Goal: Task Accomplishment & Management: Use online tool/utility

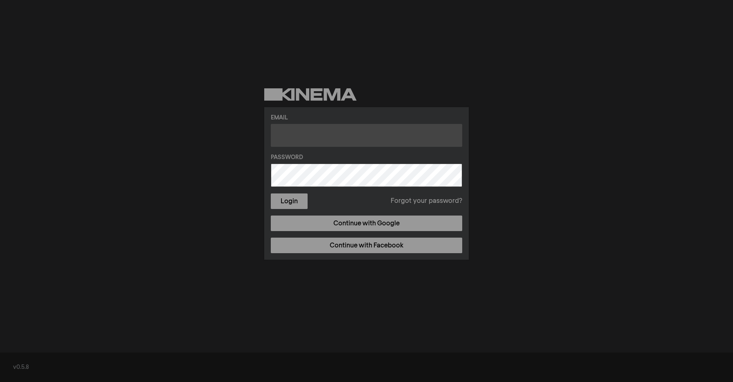
click at [319, 139] on input "text" at bounding box center [367, 135] width 192 height 23
type input "[EMAIL_ADDRESS][DOMAIN_NAME]"
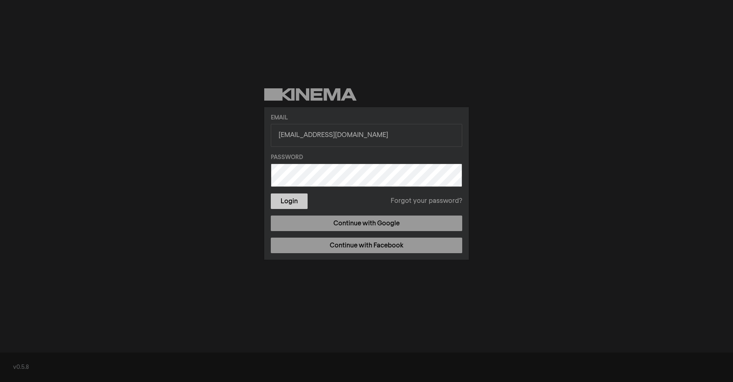
click at [284, 203] on button "Login" at bounding box center [289, 202] width 37 height 16
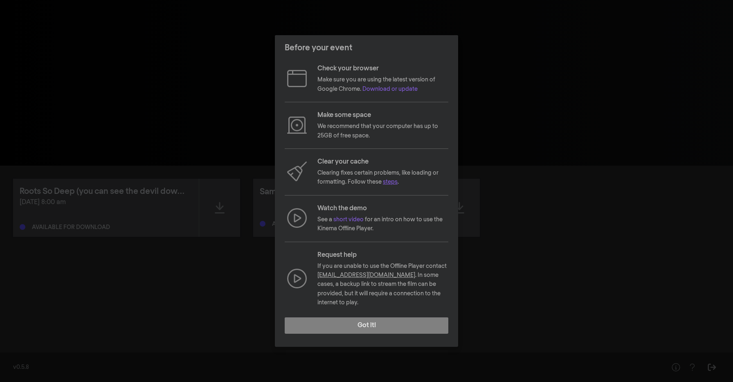
click at [393, 185] on link "steps" at bounding box center [390, 182] width 15 height 6
click at [343, 331] on footer "Got it!" at bounding box center [366, 329] width 183 height 36
click at [343, 323] on button "Got it!" at bounding box center [367, 326] width 164 height 16
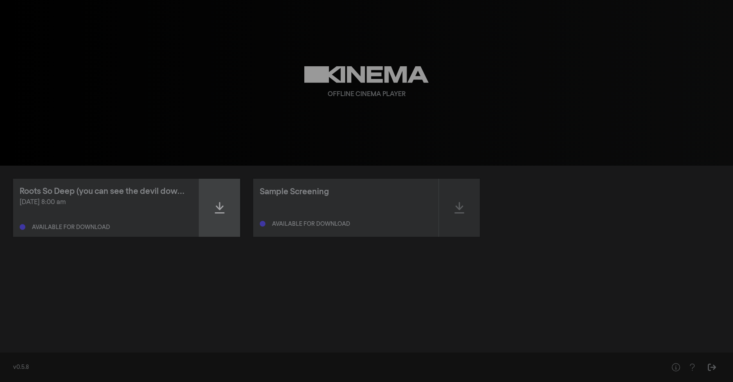
click at [222, 207] on icon at bounding box center [220, 207] width 10 height 11
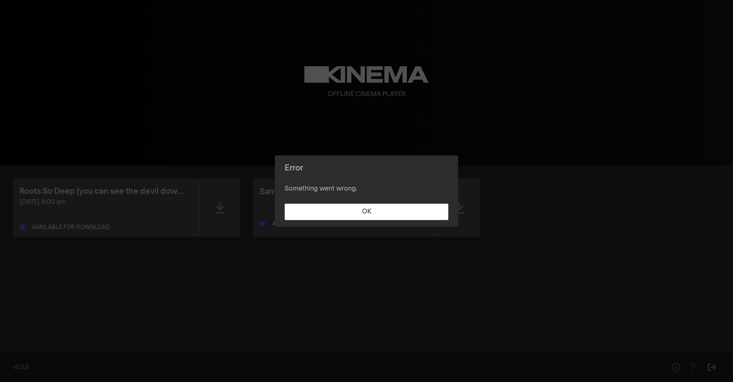
click at [357, 223] on footer "OK" at bounding box center [366, 211] width 183 height 29
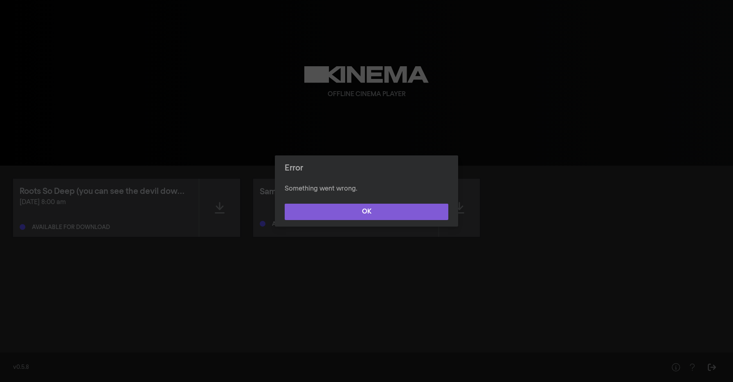
click at [358, 212] on button "OK" at bounding box center [367, 212] width 164 height 16
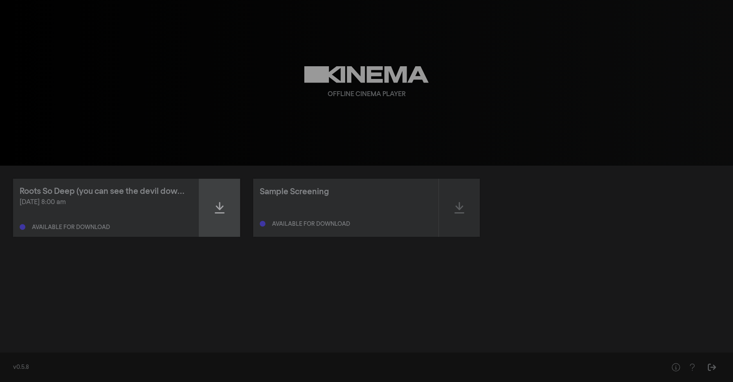
click at [224, 211] on icon at bounding box center [220, 207] width 10 height 13
